Goal: Task Accomplishment & Management: Manage account settings

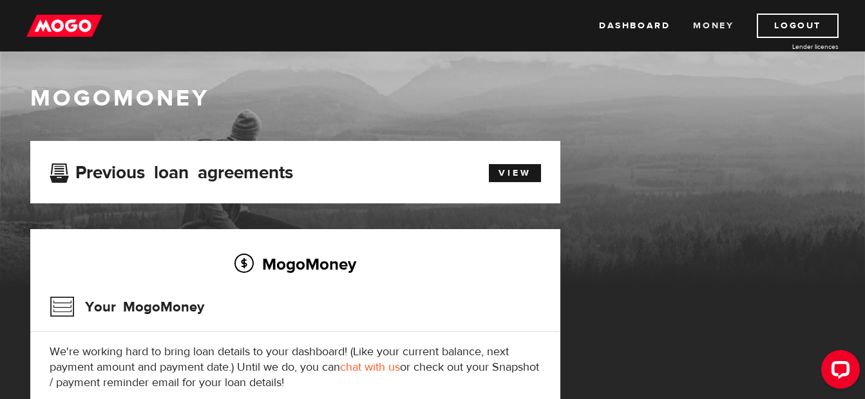
click at [707, 23] on link "Money" at bounding box center [713, 26] width 41 height 24
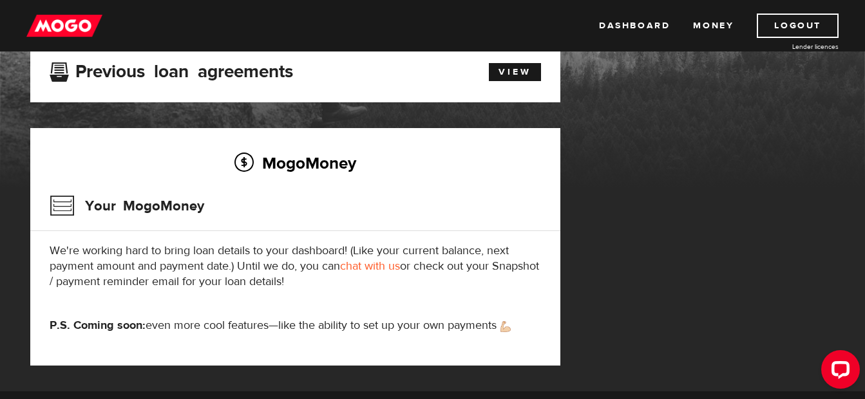
scroll to position [102, 0]
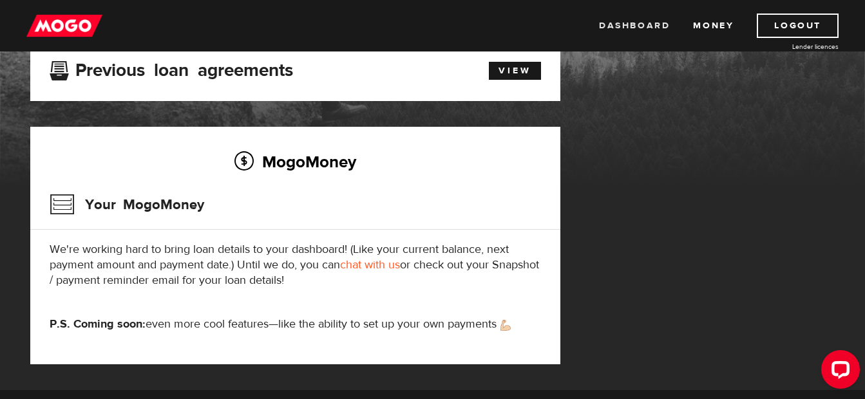
click at [640, 21] on link "Dashboard" at bounding box center [634, 26] width 71 height 24
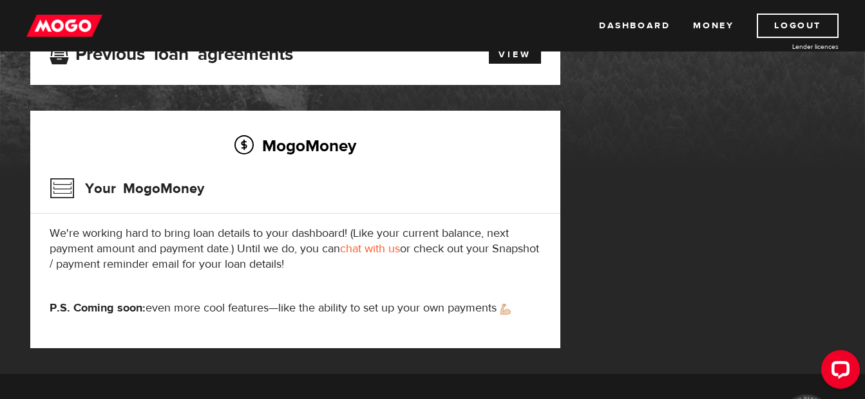
scroll to position [128, 0]
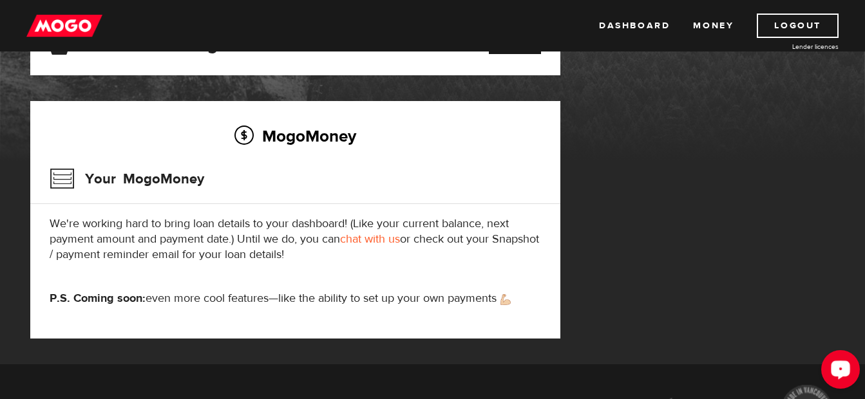
click at [839, 363] on div "Open LiveChat chat widget" at bounding box center [841, 369] width 22 height 22
click at [647, 28] on link "Dashboard" at bounding box center [634, 26] width 71 height 24
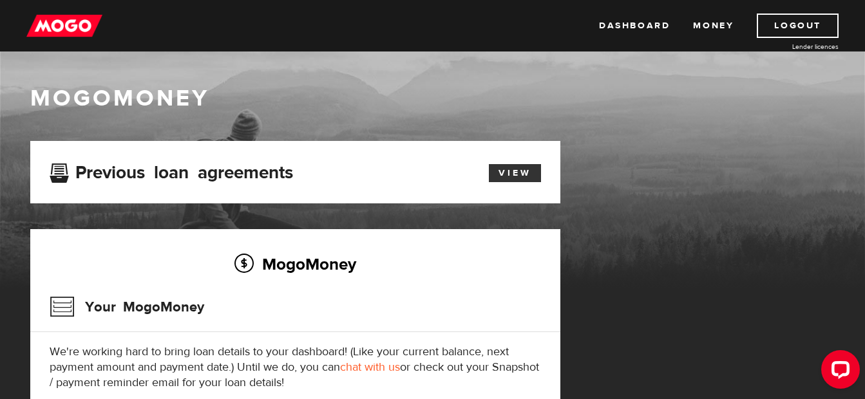
click at [515, 169] on link "View" at bounding box center [515, 173] width 52 height 18
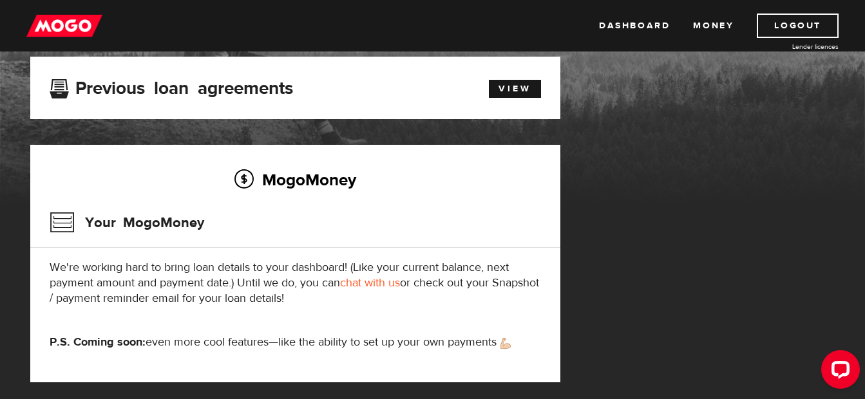
scroll to position [90, 0]
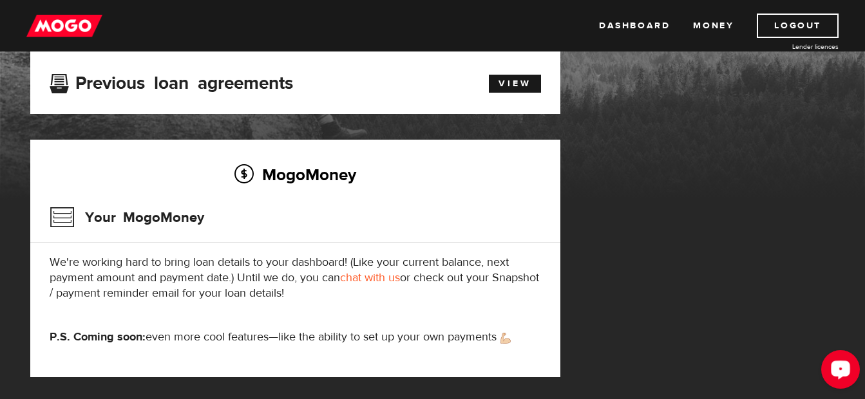
click at [839, 367] on icon "Open LiveChat chat widget" at bounding box center [841, 369] width 12 height 8
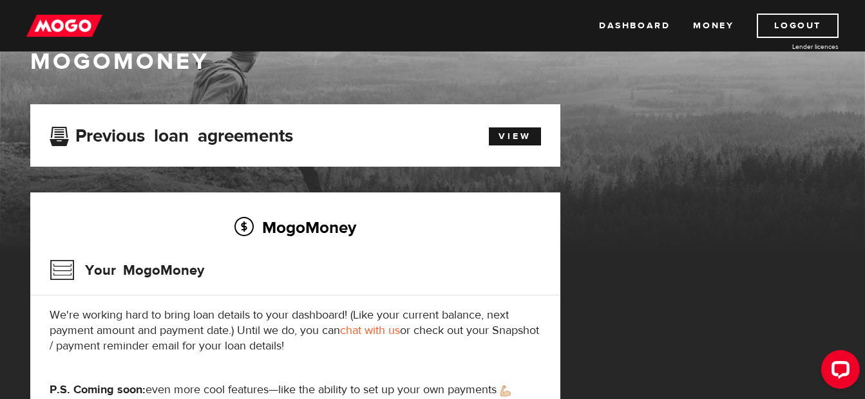
scroll to position [24, 0]
